Goal: Use online tool/utility: Use online tool/utility

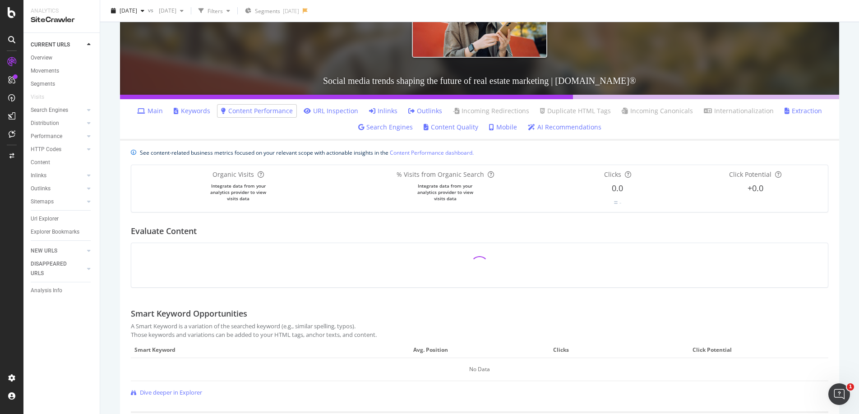
scroll to position [193, 0]
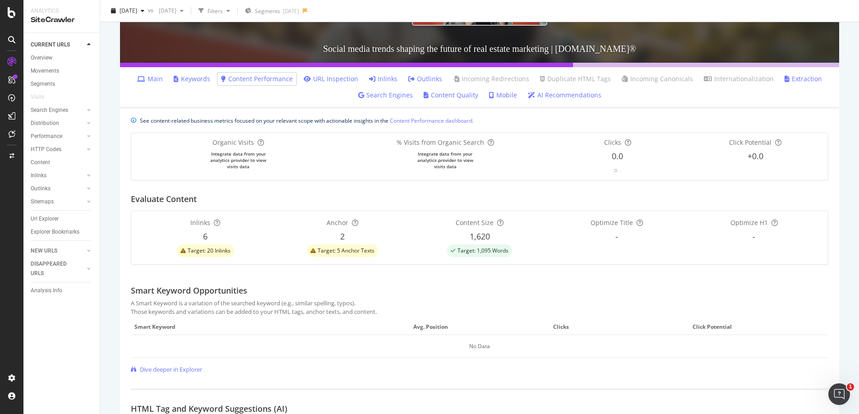
click at [182, 251] on icon "warning label" at bounding box center [183, 250] width 5 height 5
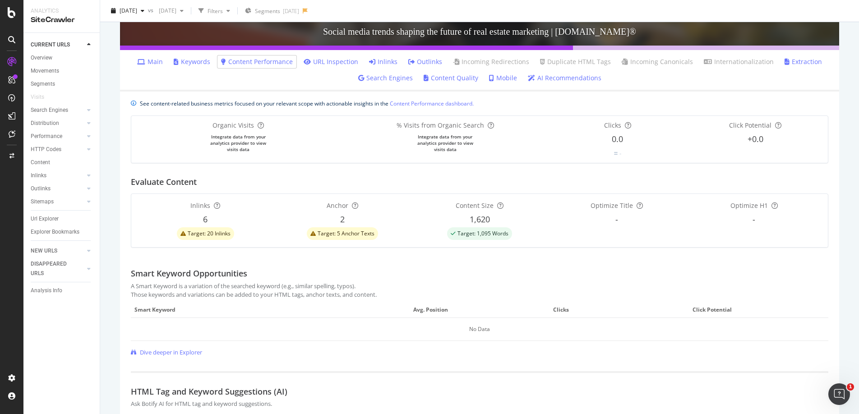
scroll to position [262, 0]
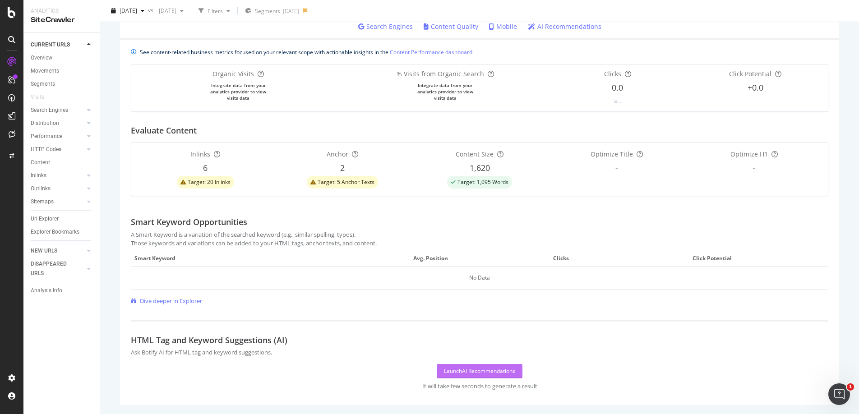
click at [451, 372] on div "Launch AI Recommendations" at bounding box center [479, 371] width 71 height 8
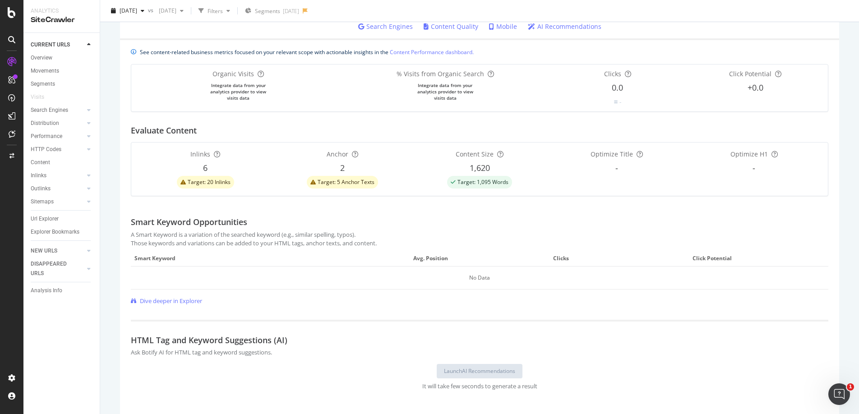
scroll to position [352, 0]
